Goal: Navigation & Orientation: Find specific page/section

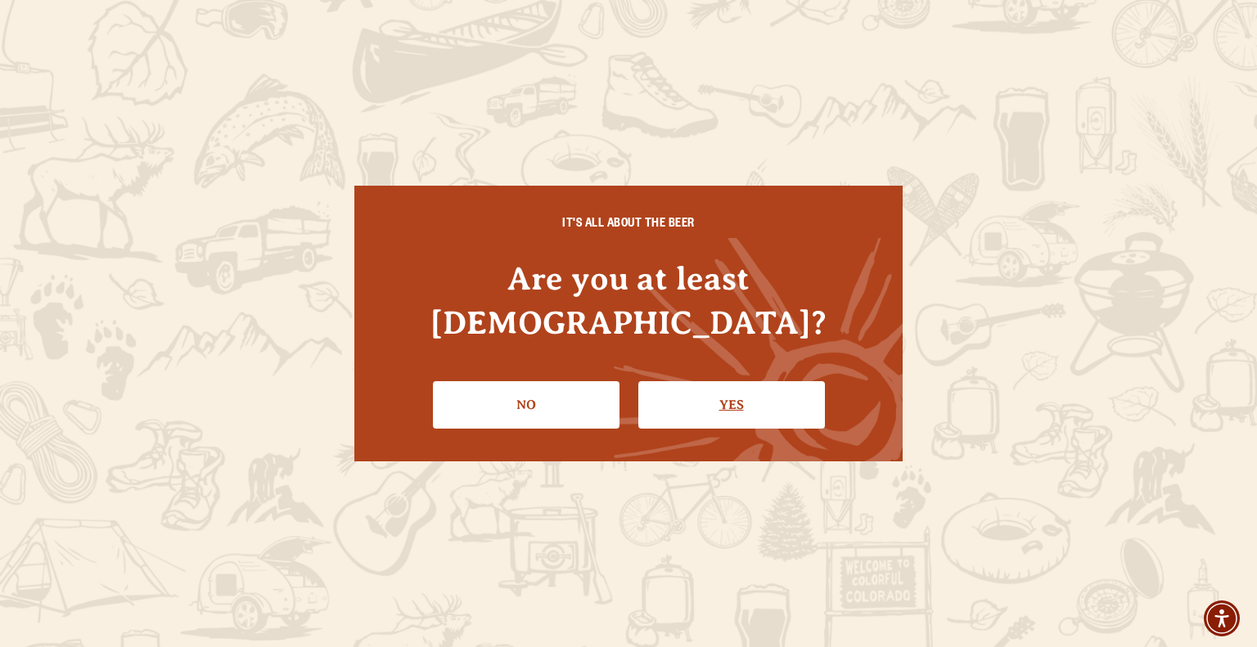
click at [685, 402] on link "Yes" at bounding box center [731, 404] width 187 height 47
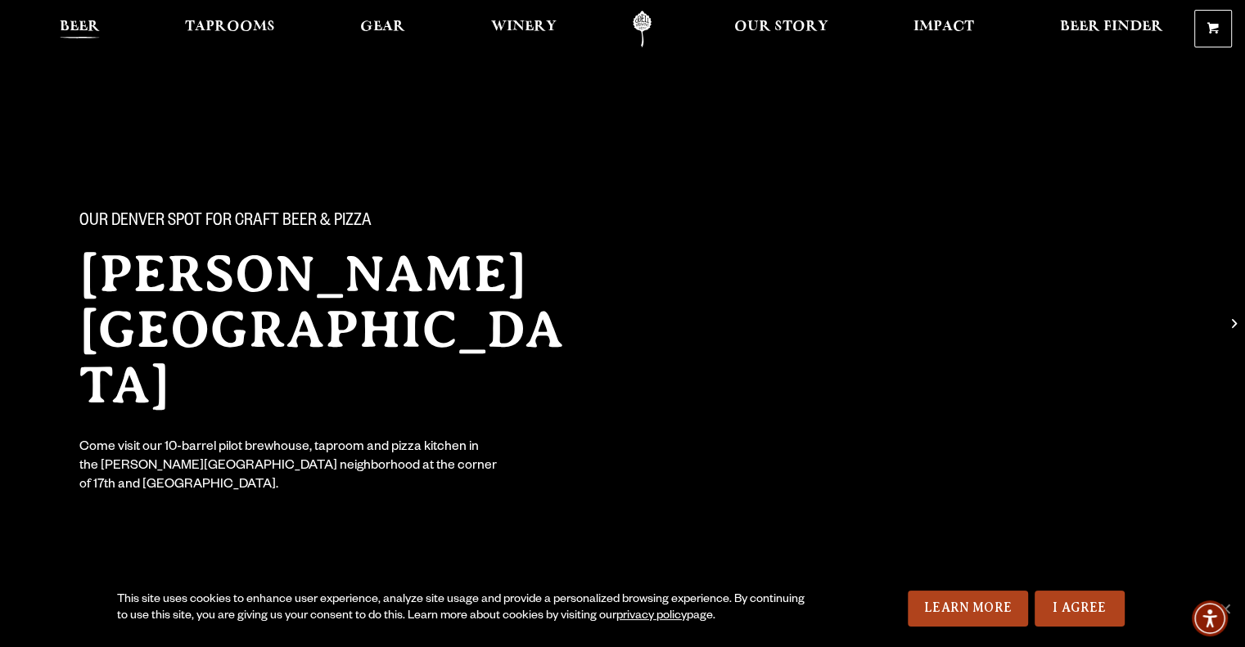
click at [68, 25] on span "Beer" at bounding box center [80, 26] width 40 height 13
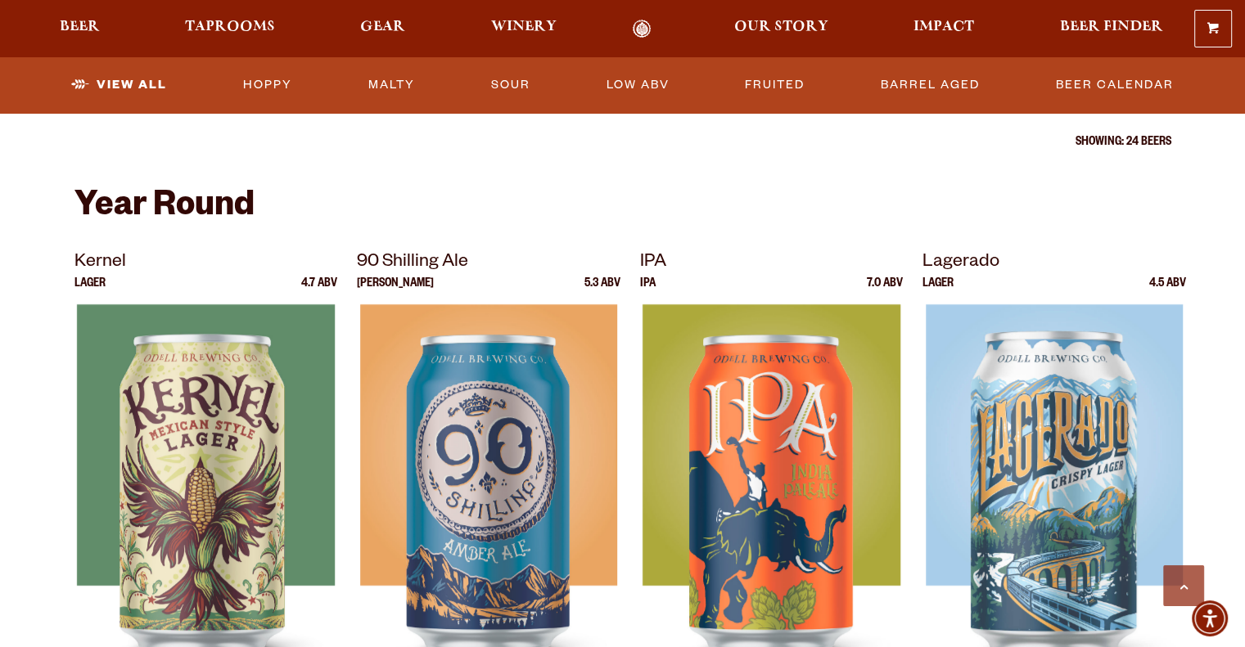
scroll to position [655, 0]
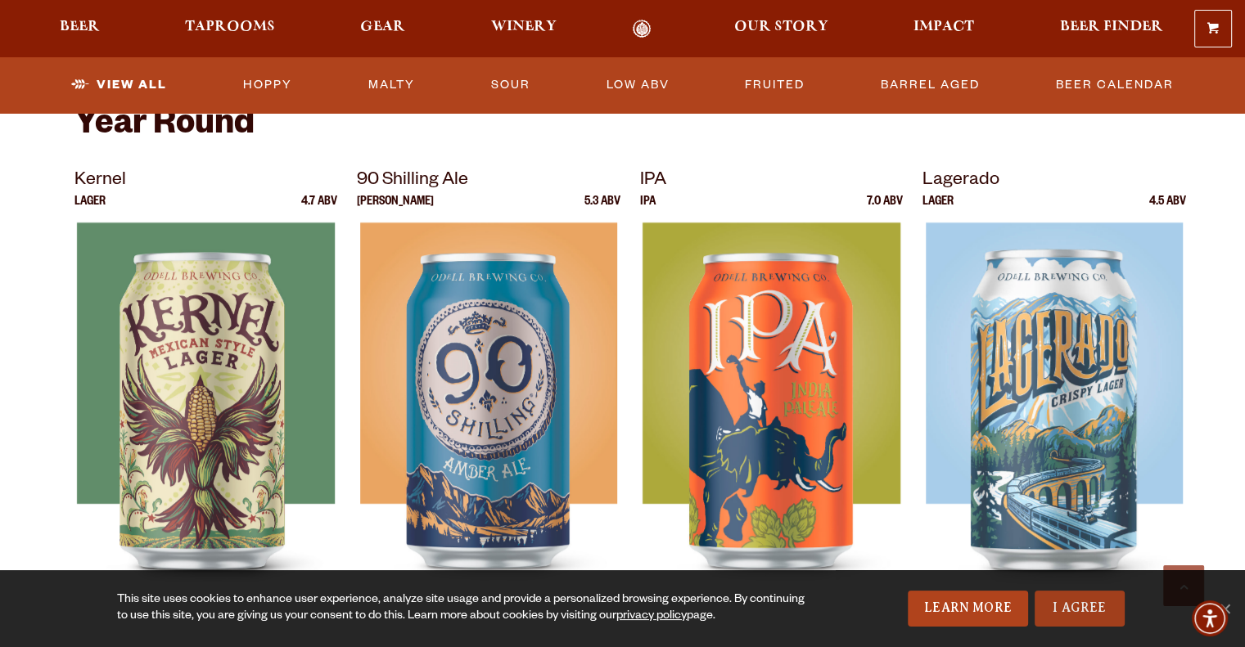
click at [1069, 616] on link "I Agree" at bounding box center [1080, 609] width 90 height 36
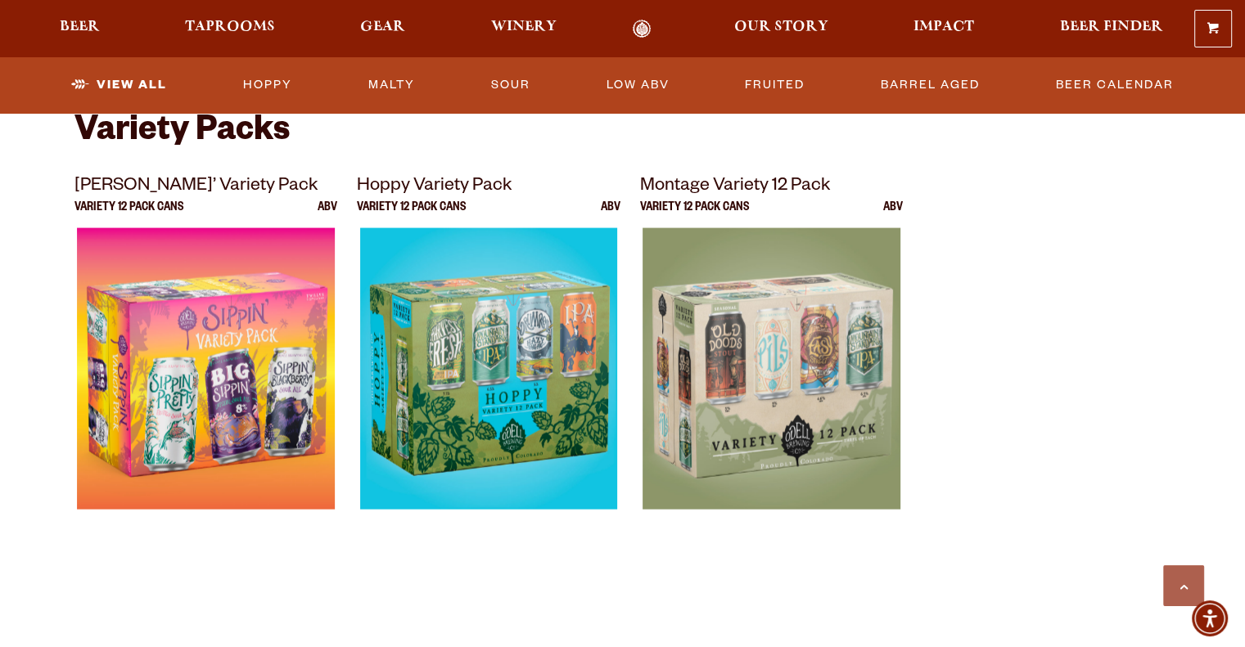
scroll to position [3519, 0]
